Goal: Information Seeking & Learning: Learn about a topic

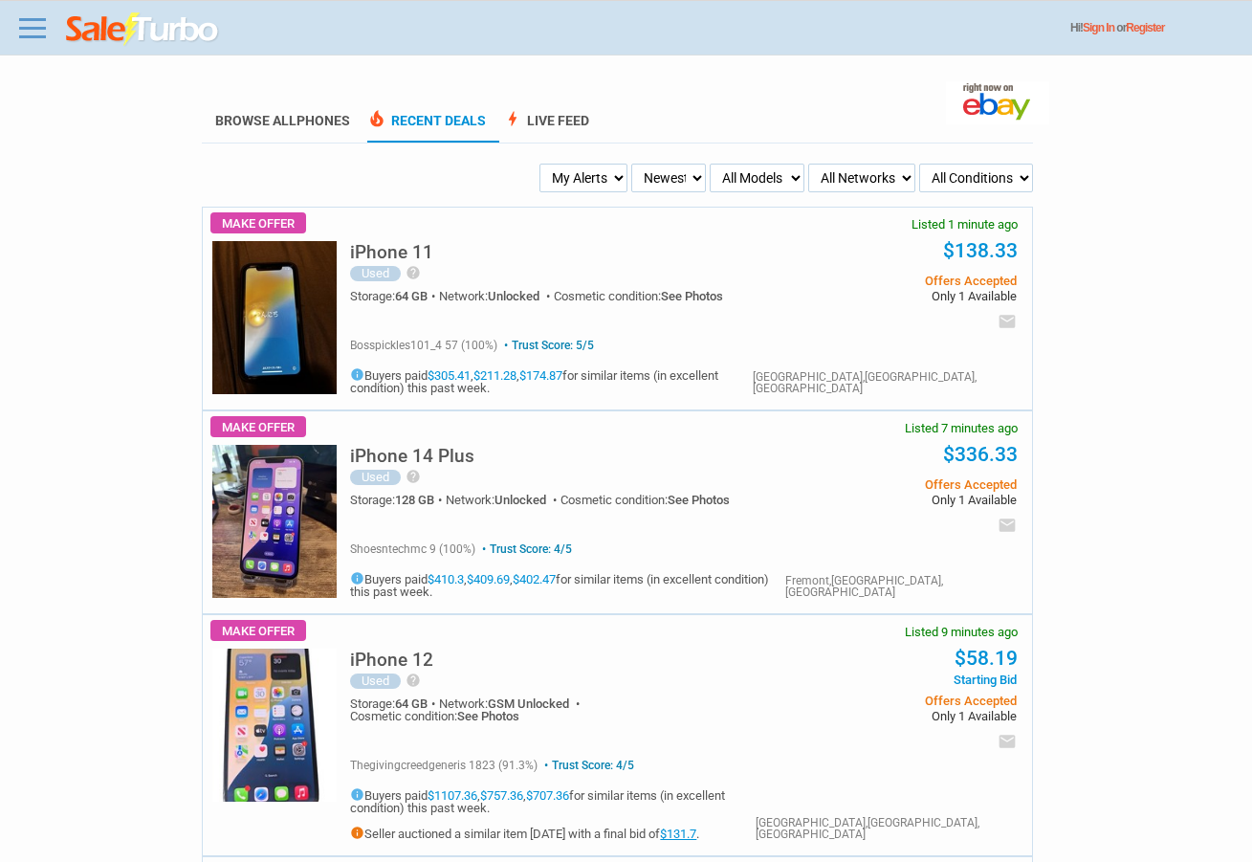
drag, startPoint x: 629, startPoint y: 184, endPoint x: 617, endPoint y: 184, distance: 12.4
click at [627, 184] on ul "My Alerts All Deals BIN Only w/ Offers Only Newest Oldest Sold Fastest Savvy Bu…" at bounding box center [616, 178] width 831 height 29
drag, startPoint x: 610, startPoint y: 184, endPoint x: 612, endPoint y: 213, distance: 29.7
select select "flash_bin"
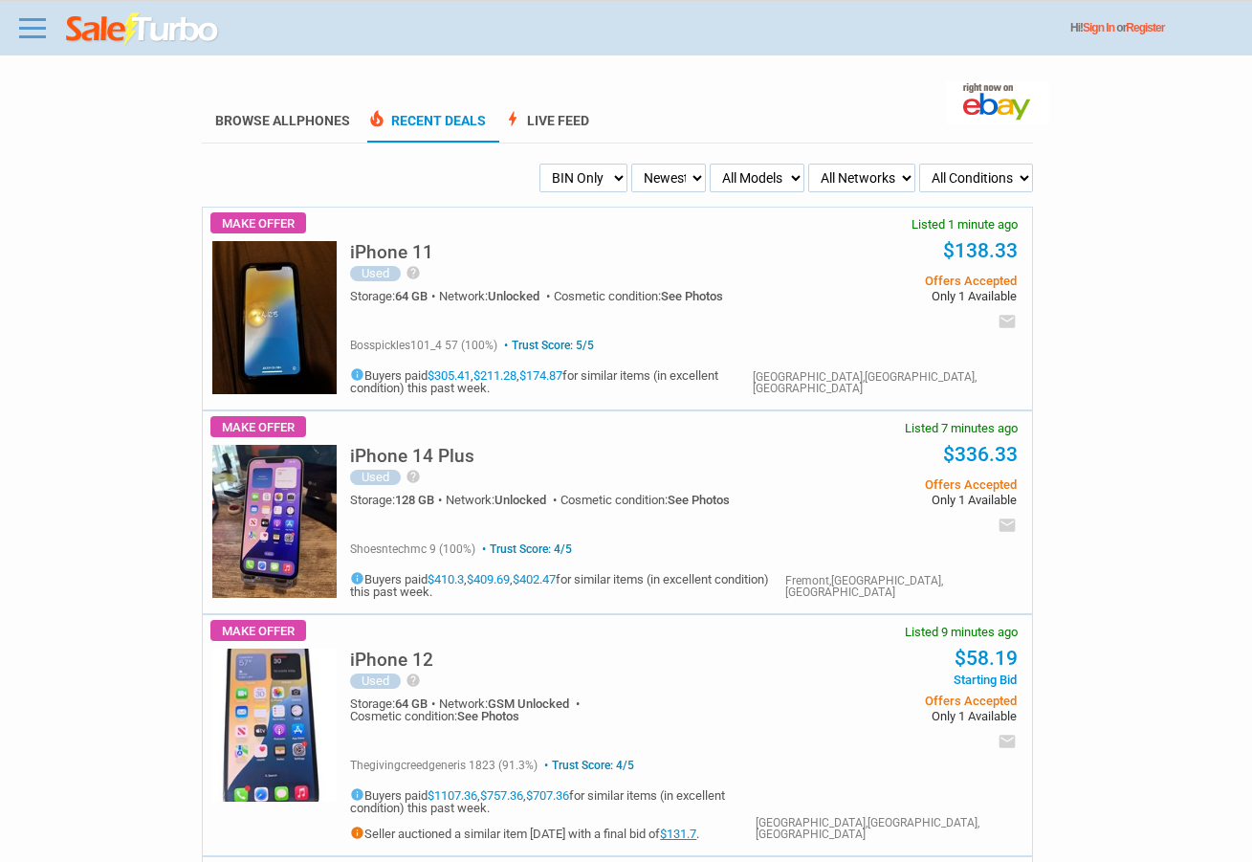
click at [542, 164] on select "My Alerts All Deals BIN Only w/ Offers Only" at bounding box center [583, 178] width 88 height 29
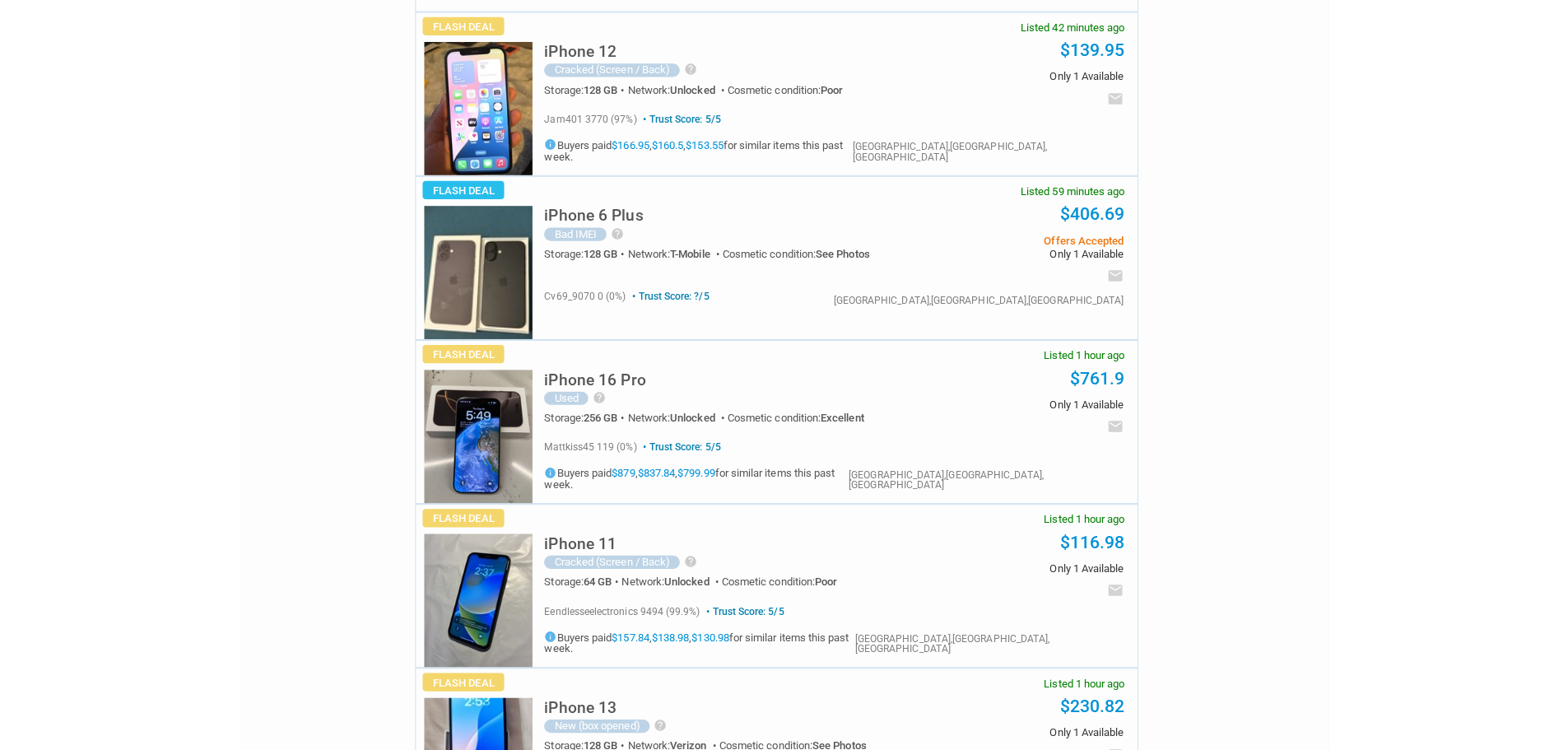
scroll to position [329, 0]
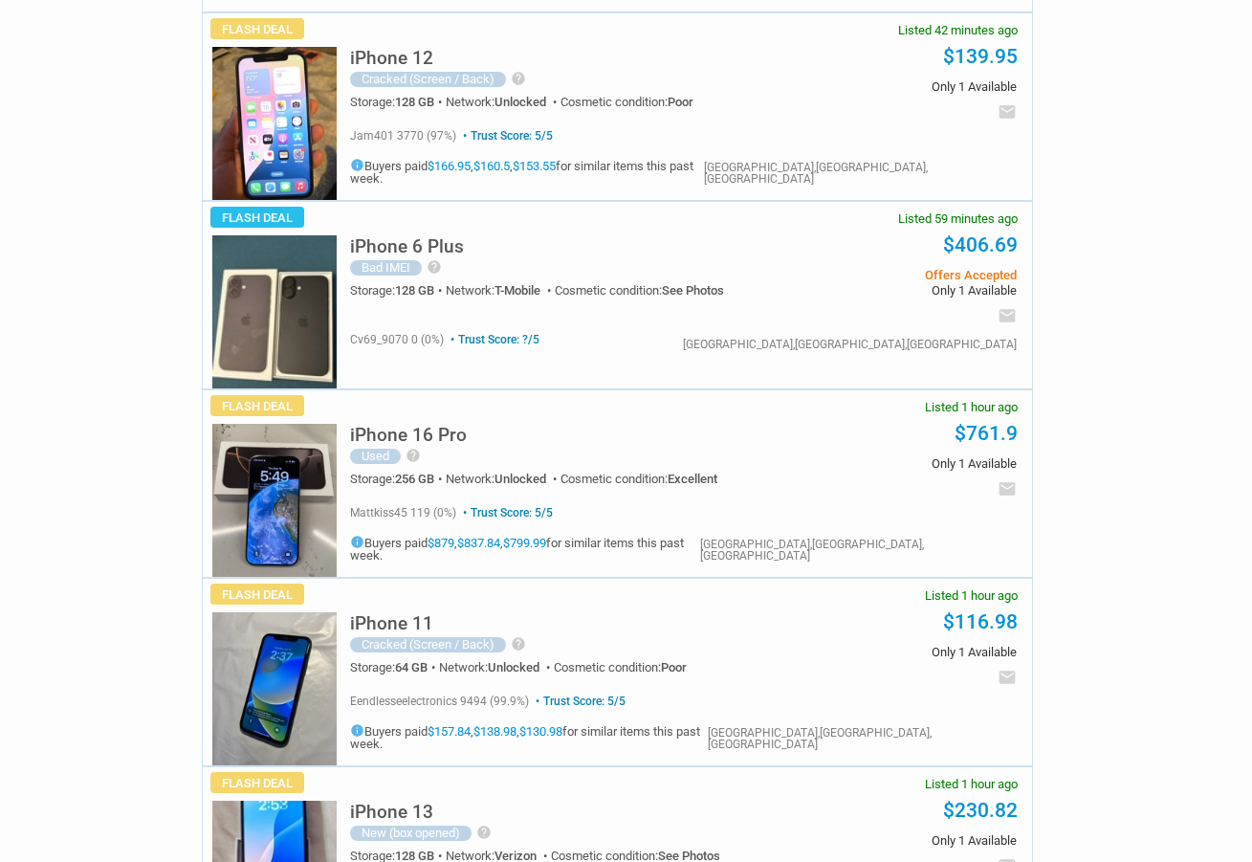
click at [417, 238] on h5 "iPhone 6 Plus" at bounding box center [407, 246] width 114 height 18
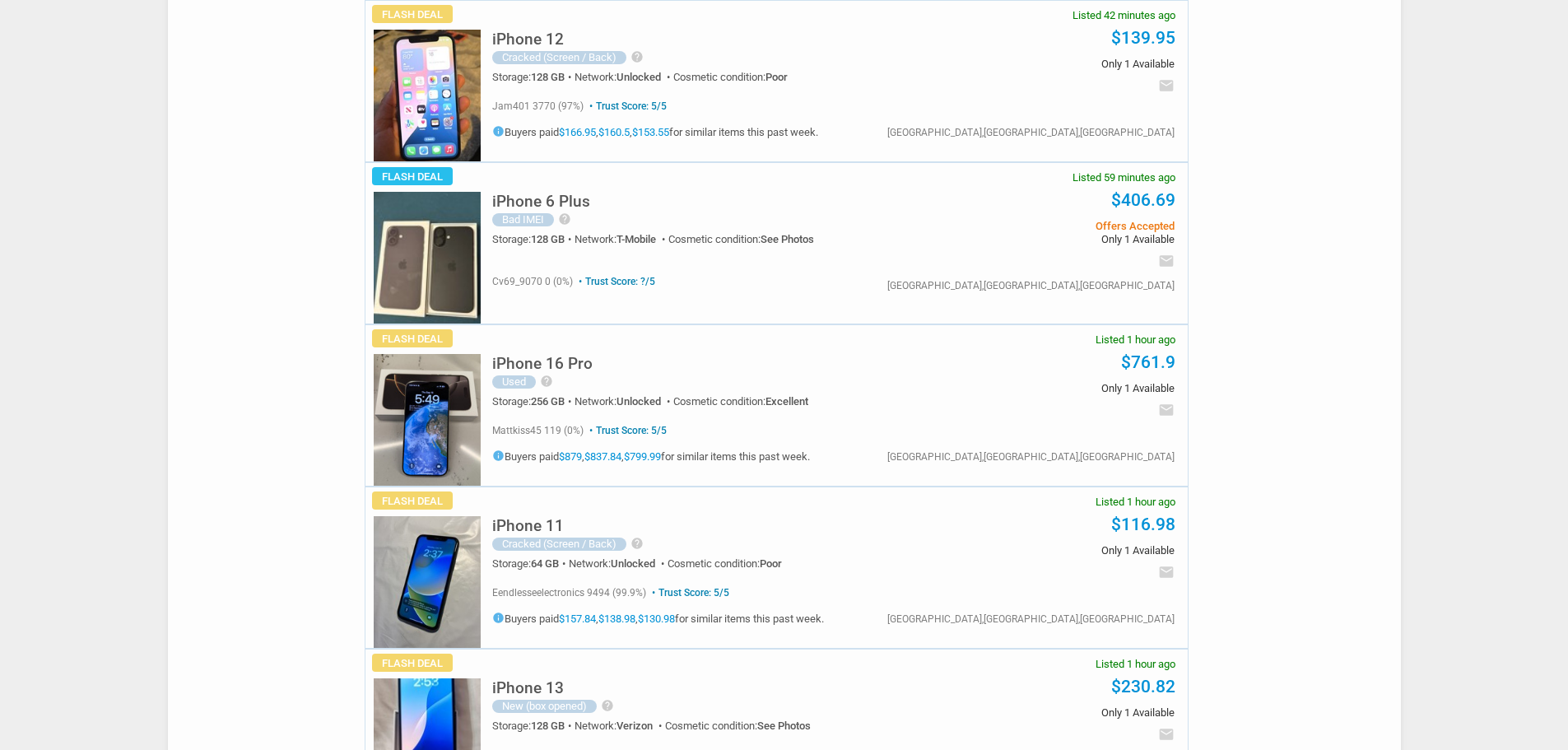
scroll to position [0, 0]
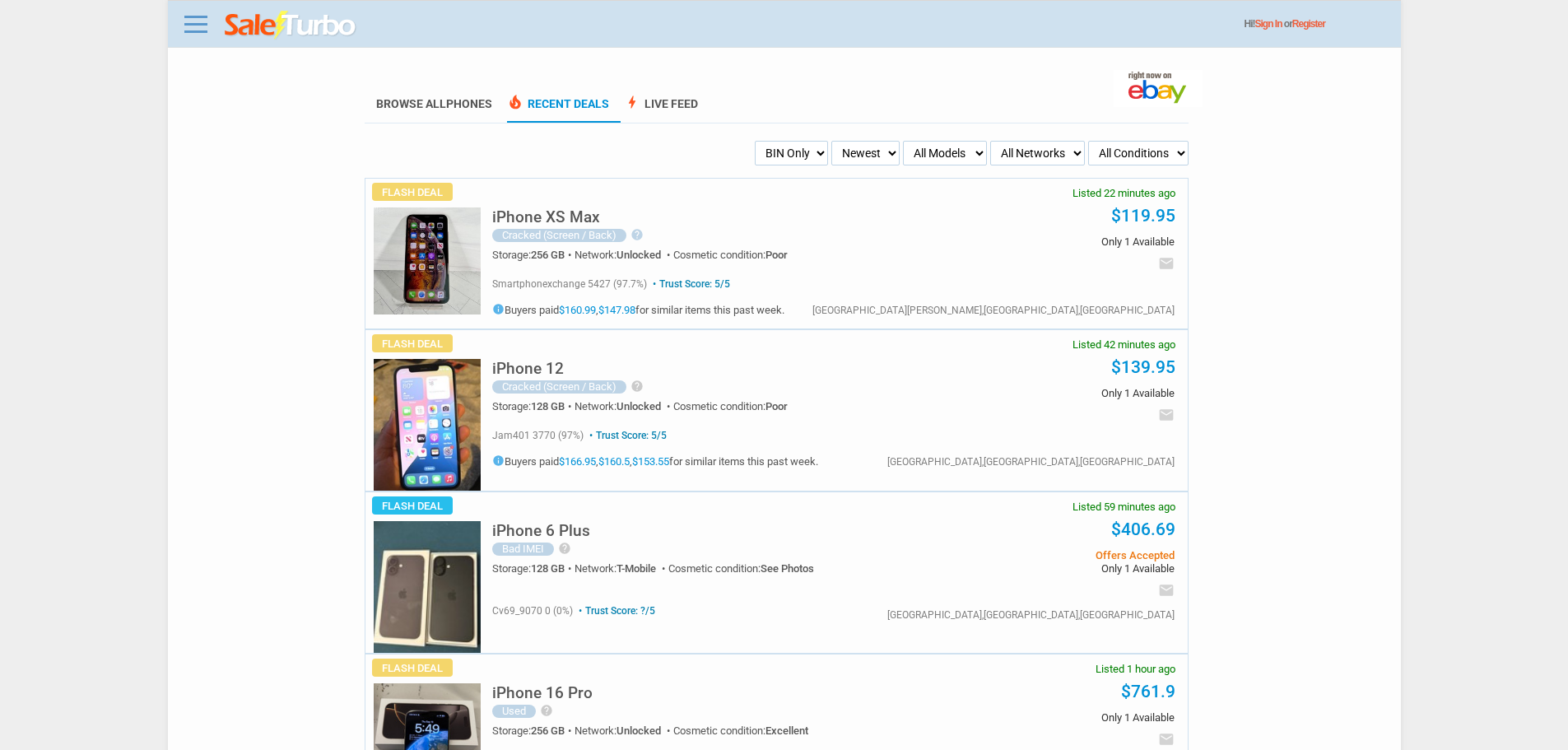
click at [806, 164] on select "My Alerts All Deals BIN Only w/ Offers Only" at bounding box center [791, 153] width 73 height 25
select select "flash_offers"
click at [755, 141] on select "My Alerts All Deals BIN Only w/ Offers Only" at bounding box center [791, 153] width 73 height 25
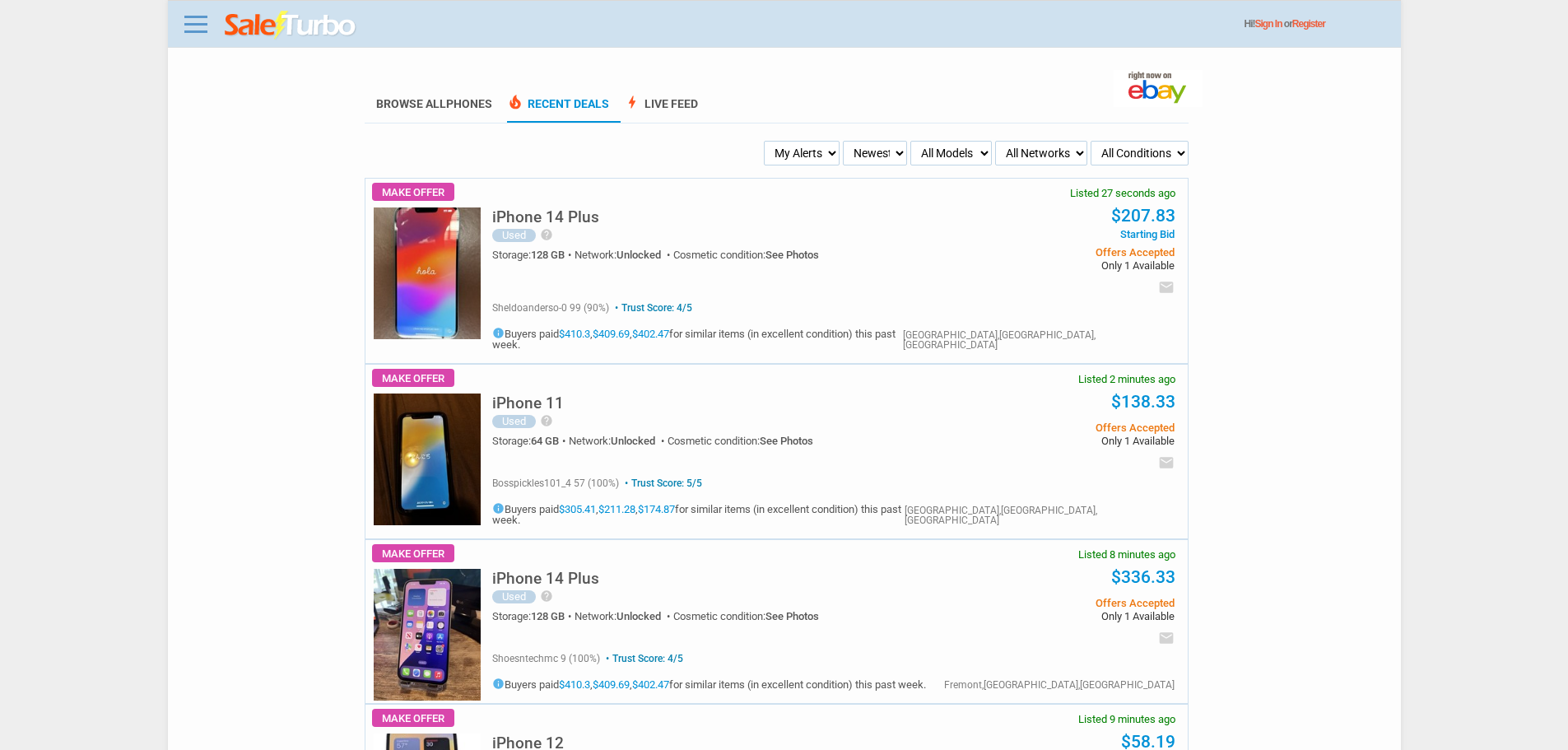
click at [790, 152] on select "My Alerts All Deals BIN Only w/ Offers Only" at bounding box center [801, 153] width 76 height 25
select select "flash_bin"
click at [766, 141] on select "My Alerts All Deals BIN Only w/ Offers Only" at bounding box center [801, 153] width 76 height 25
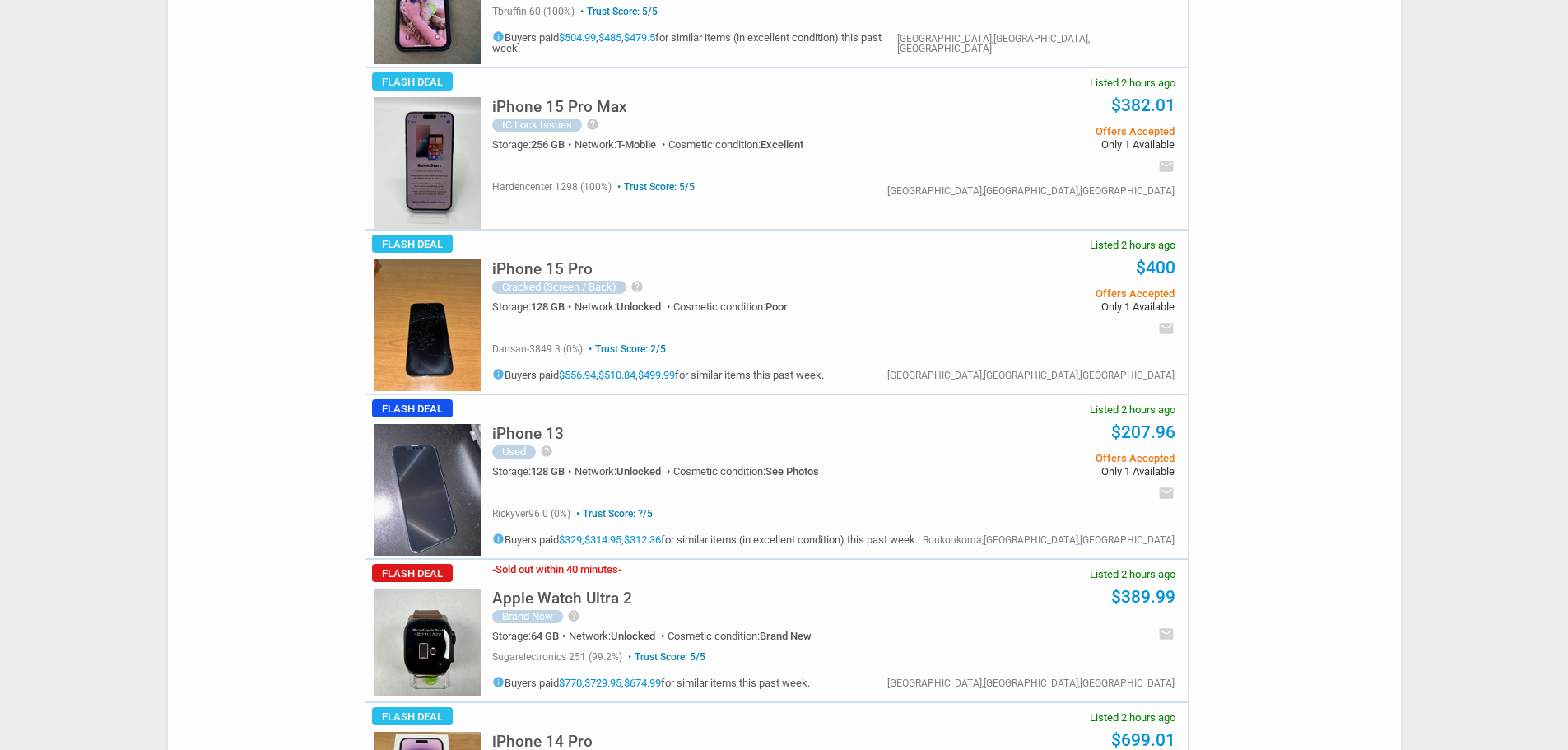
scroll to position [1976, 0]
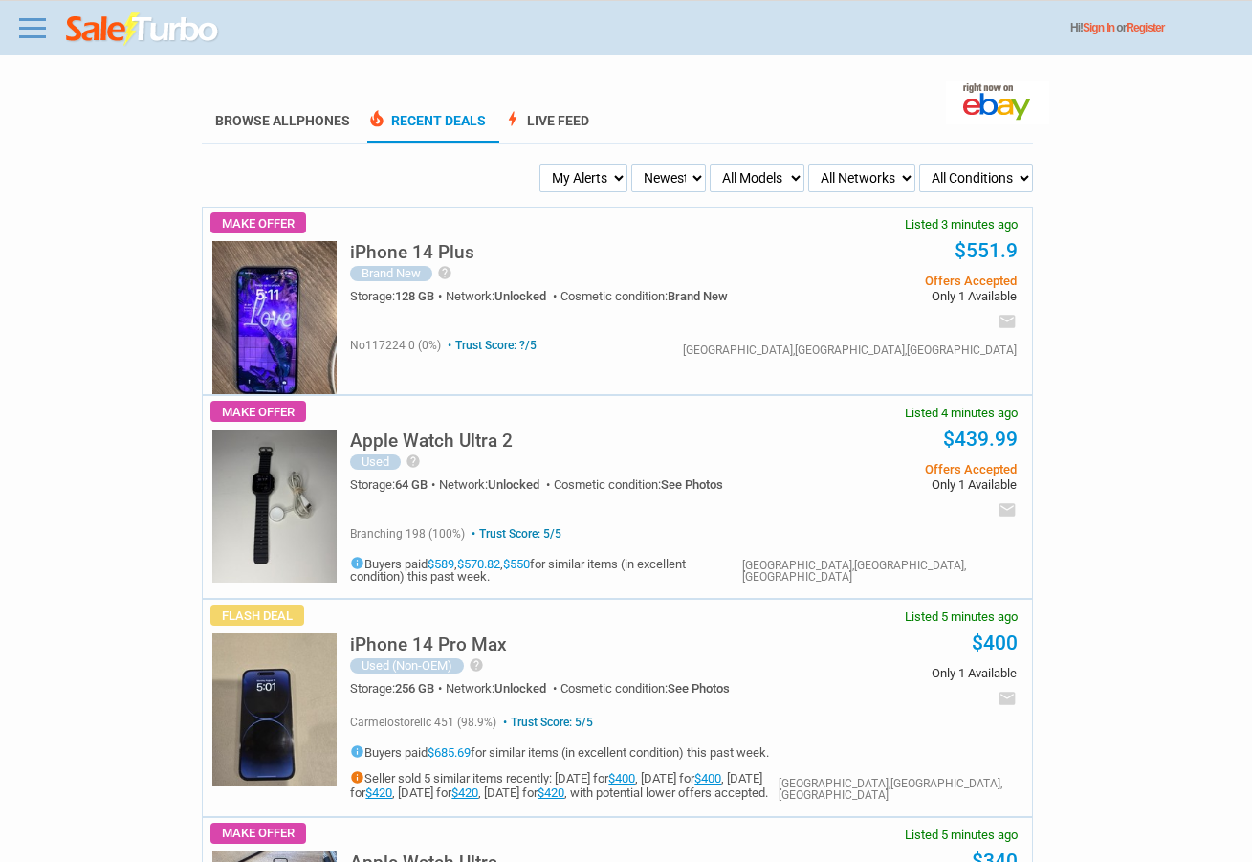
click at [590, 180] on select "My Alerts All Deals BIN Only w/ Offers Only" at bounding box center [583, 178] width 88 height 29
select select "flash_bin"
click at [542, 164] on select "My Alerts All Deals BIN Only w/ Offers Only" at bounding box center [583, 178] width 88 height 29
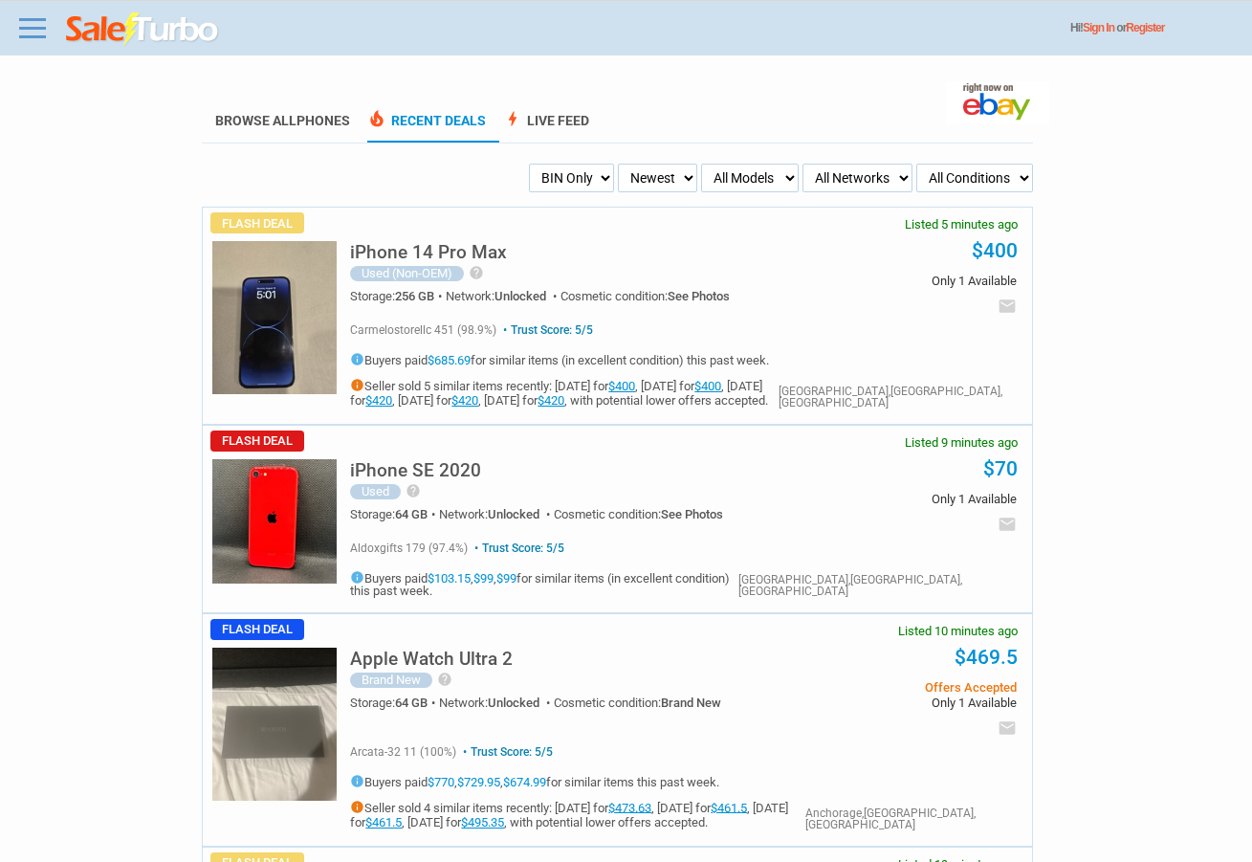
click at [215, 317] on img at bounding box center [274, 317] width 124 height 153
drag, startPoint x: 643, startPoint y: 158, endPoint x: 555, endPoint y: 203, distance: 98.8
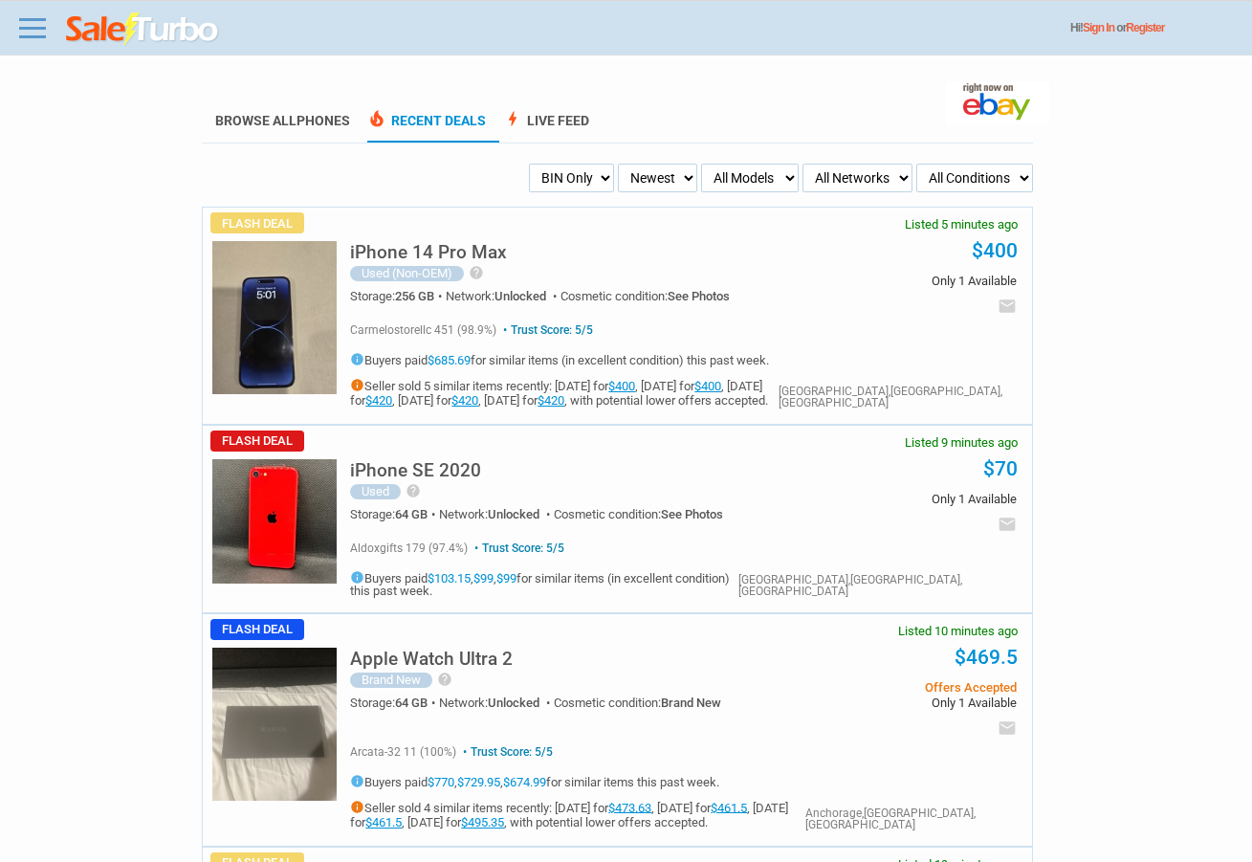
click at [574, 181] on select "My Alerts All Deals BIN Only w/ Offers Only" at bounding box center [571, 178] width 85 height 29
select select "flash_offers"
click at [529, 164] on select "My Alerts All Deals BIN Only w/ Offers Only" at bounding box center [571, 178] width 85 height 29
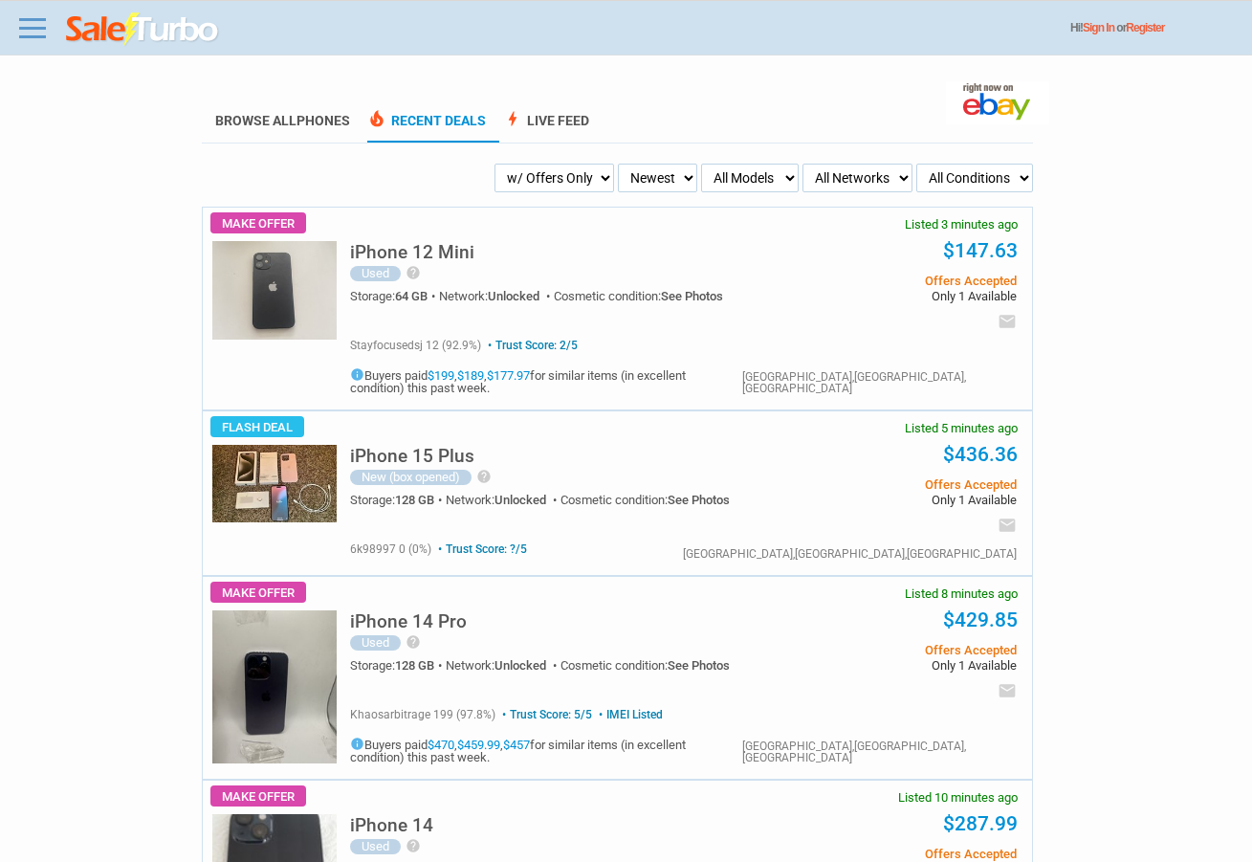
click at [562, 192] on select "My Alerts All Deals BIN Only w/ Offers Only" at bounding box center [554, 178] width 120 height 29
select select "sent"
click at [523, 164] on select "My Alerts All Deals BIN Only w/ Offers Only" at bounding box center [554, 178] width 120 height 29
click at [525, 168] on select "My Alerts All Deals BIN Only w/ Offers Only" at bounding box center [568, 178] width 91 height 29
select select "flash_bin"
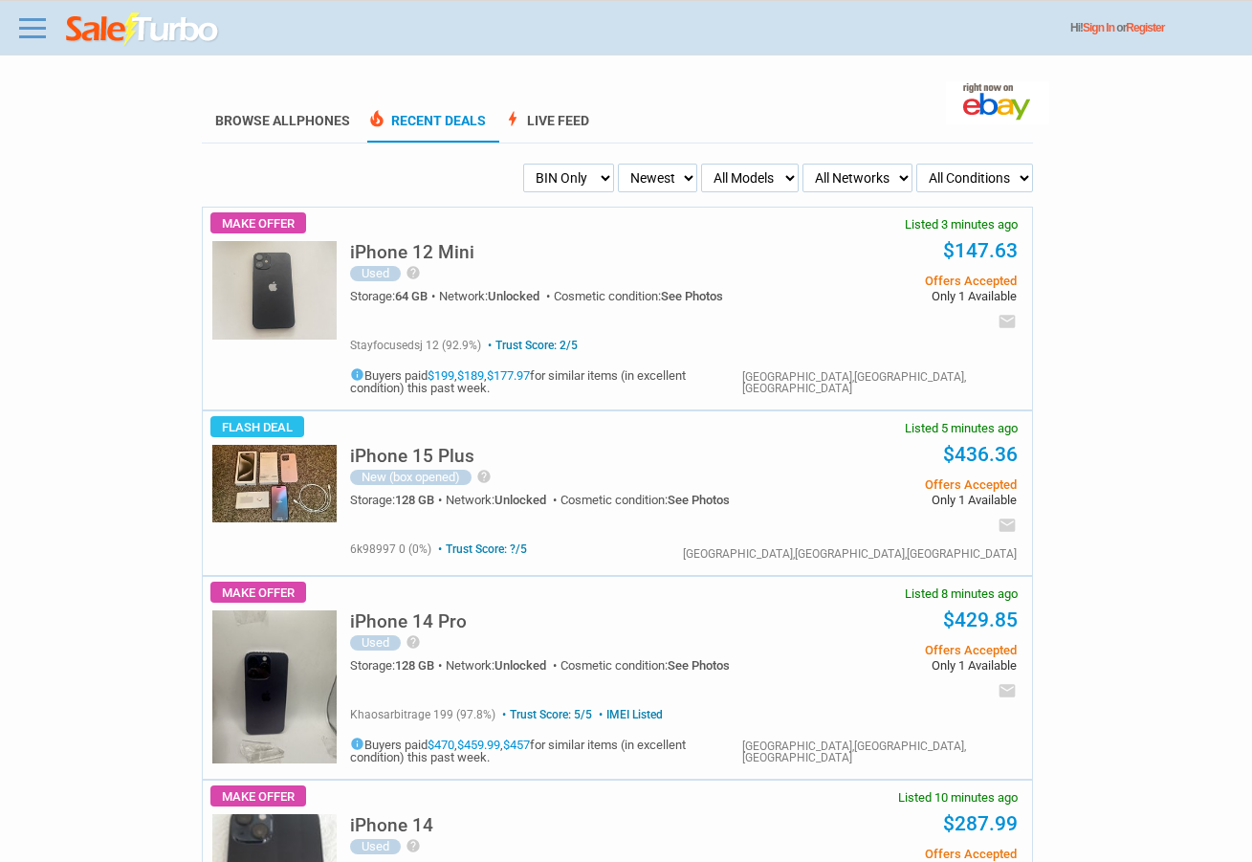
click at [529, 164] on select "My Alerts All Deals BIN Only w/ Offers Only" at bounding box center [568, 178] width 91 height 29
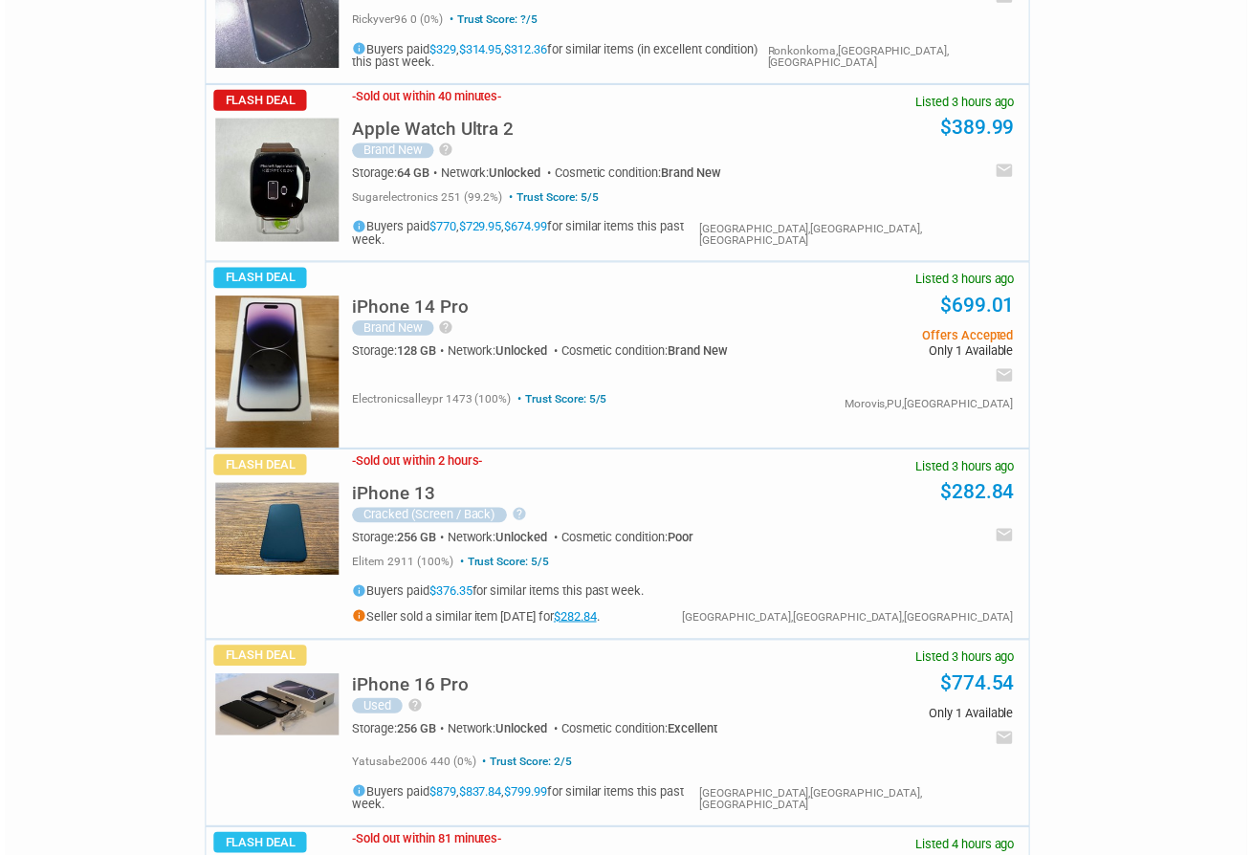
scroll to position [4016, 0]
